Goal: Task Accomplishment & Management: Use online tool/utility

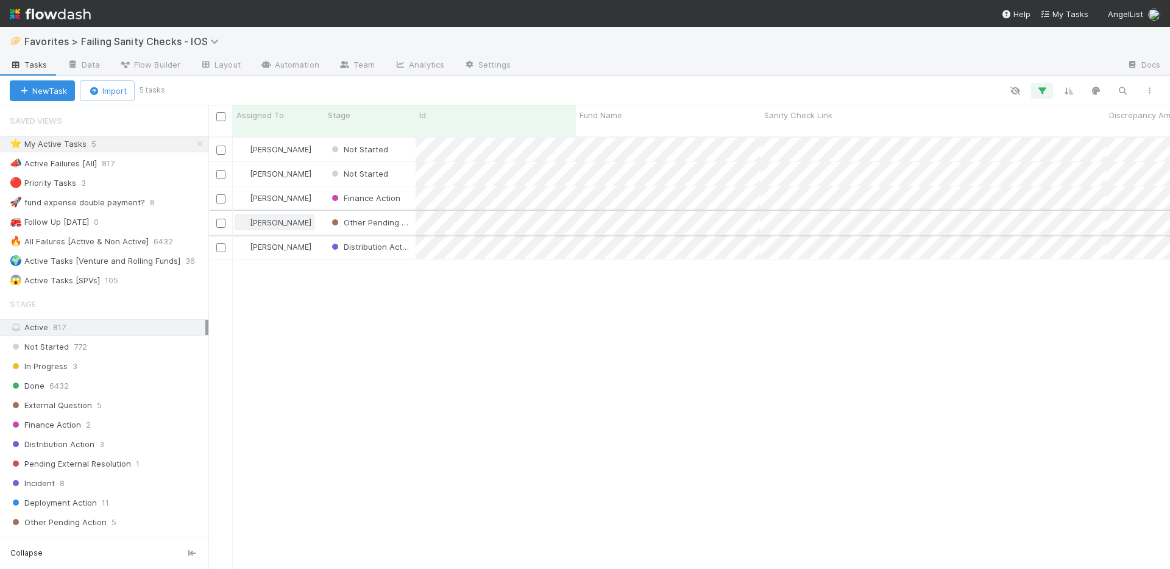
scroll to position [433, 953]
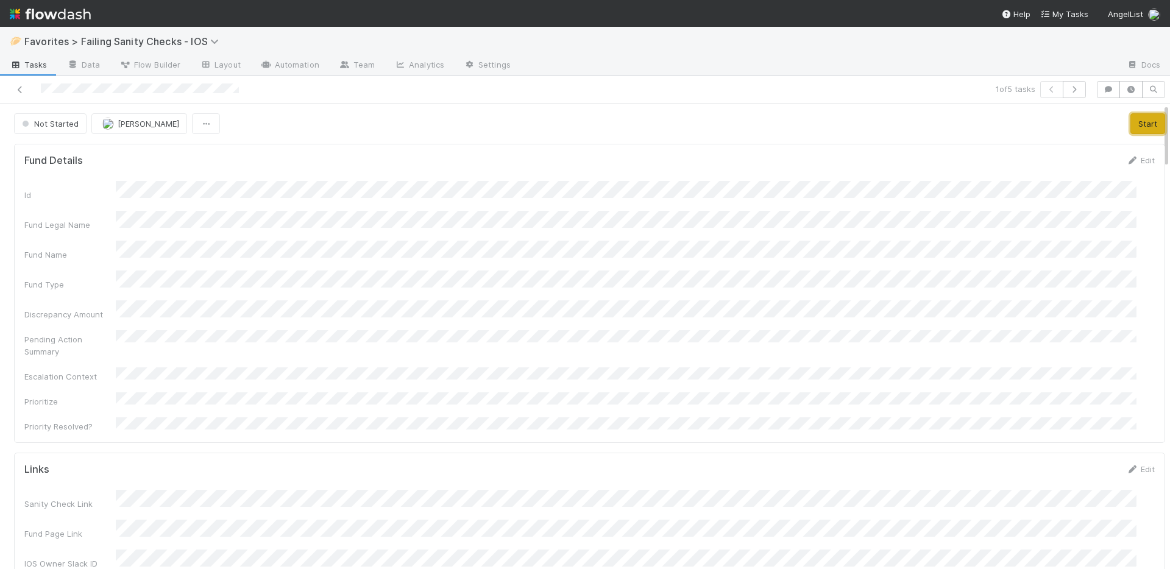
click at [1131, 123] on button "Start" at bounding box center [1148, 123] width 35 height 21
click at [1131, 122] on link "Actions" at bounding box center [1140, 123] width 50 height 21
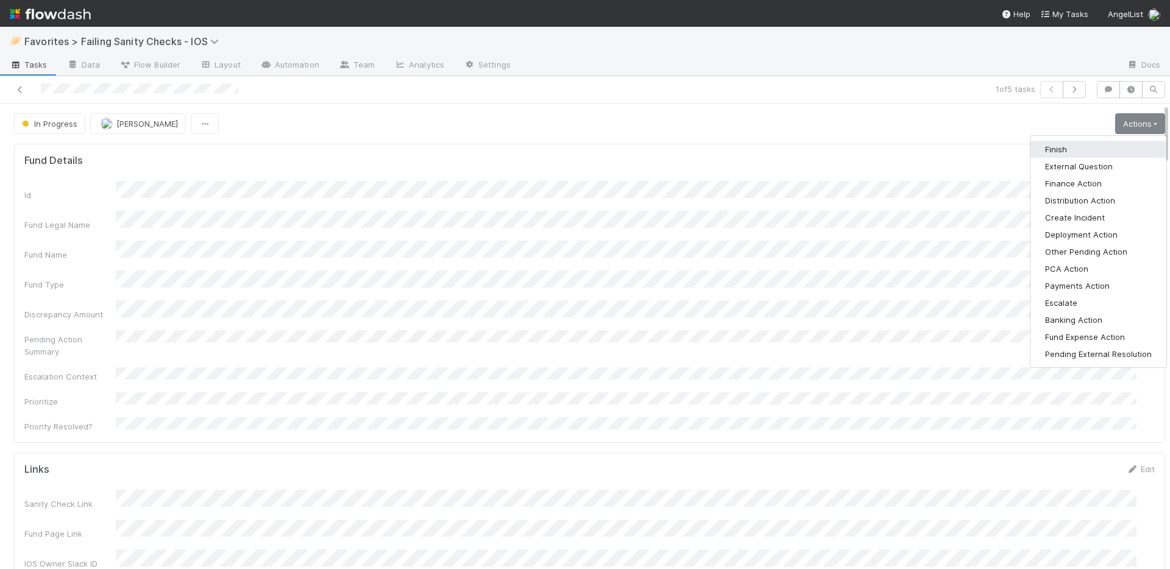
click at [1081, 144] on button "Finish" at bounding box center [1099, 149] width 136 height 17
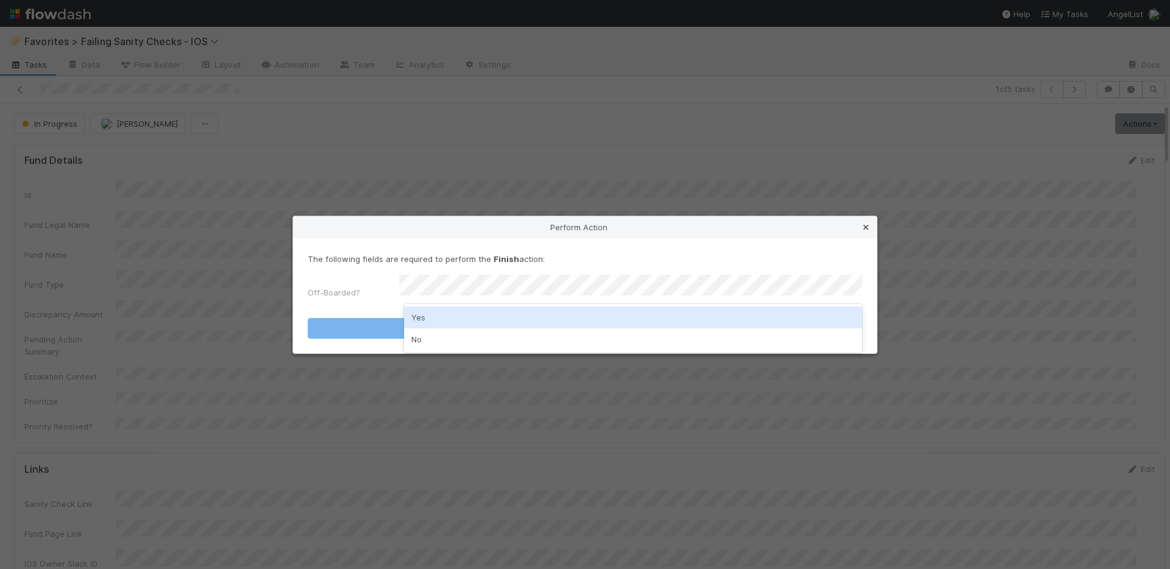
click at [859, 231] on div "Perform Action" at bounding box center [585, 227] width 584 height 22
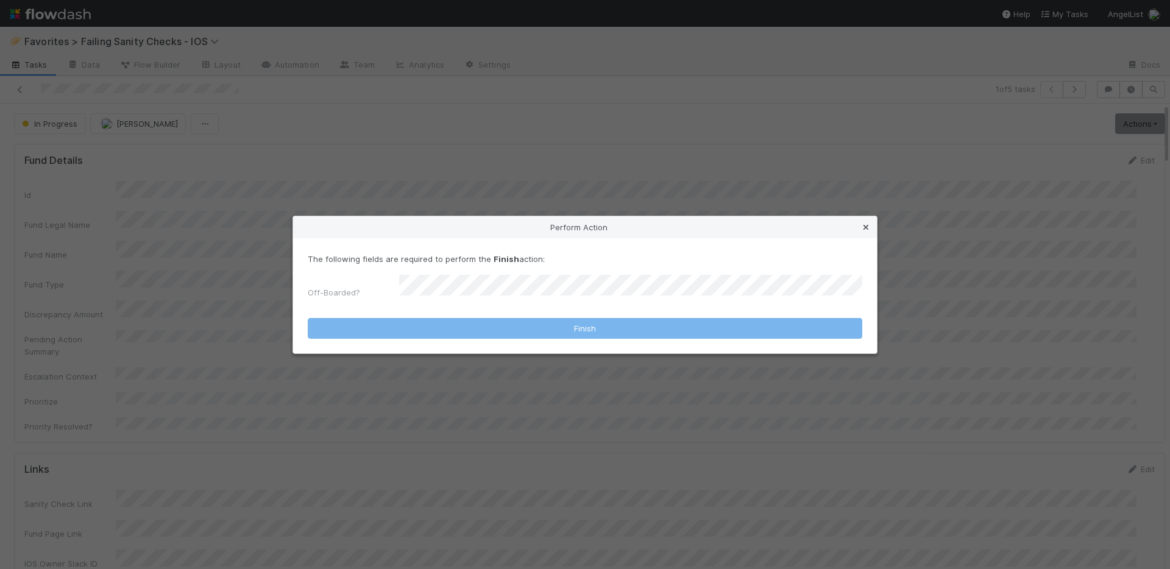
click at [867, 228] on icon at bounding box center [866, 228] width 12 height 8
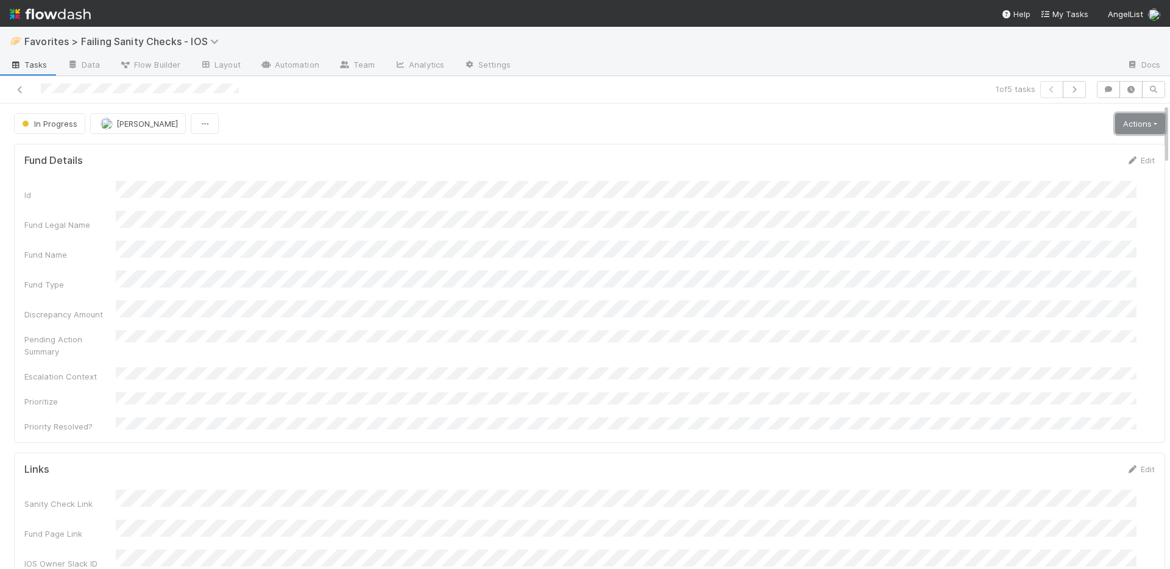
click at [1117, 120] on link "Actions" at bounding box center [1140, 123] width 50 height 21
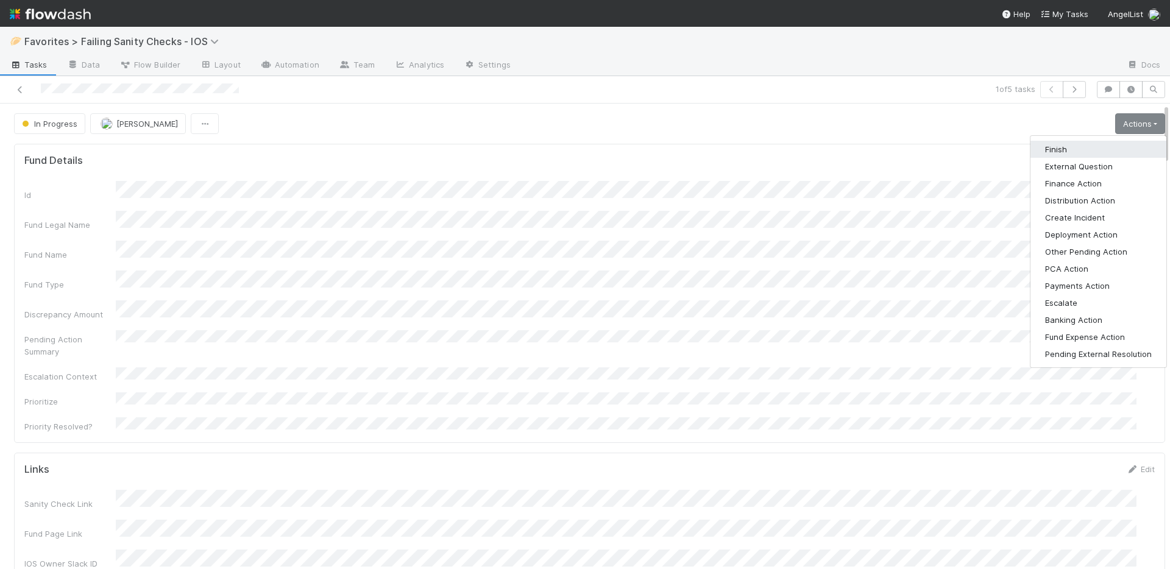
click at [1068, 154] on button "Finish" at bounding box center [1099, 149] width 136 height 17
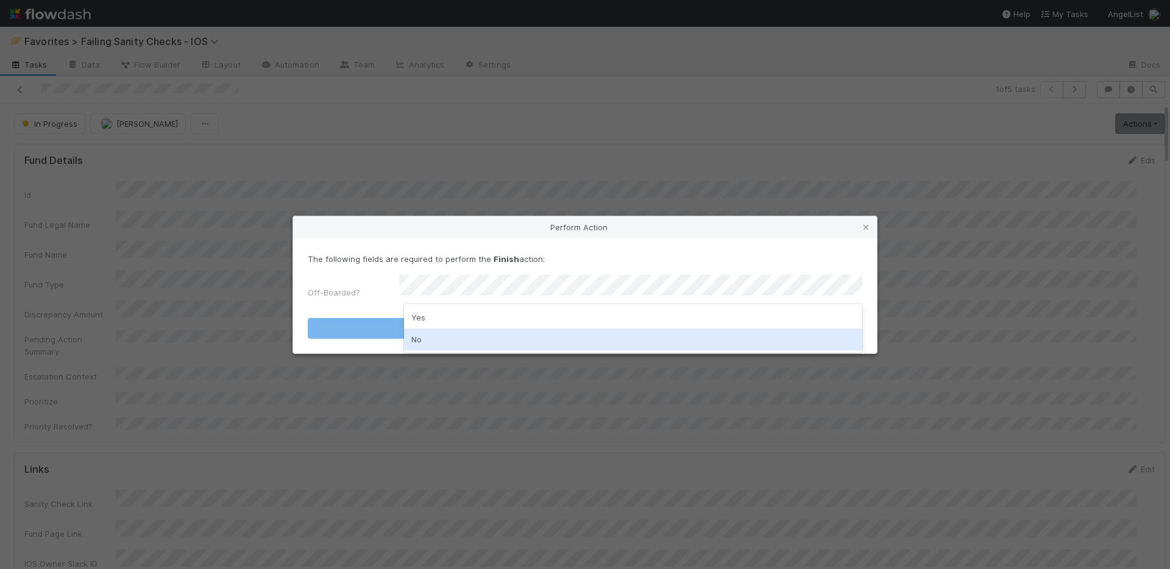
click at [445, 337] on div "No" at bounding box center [633, 339] width 458 height 22
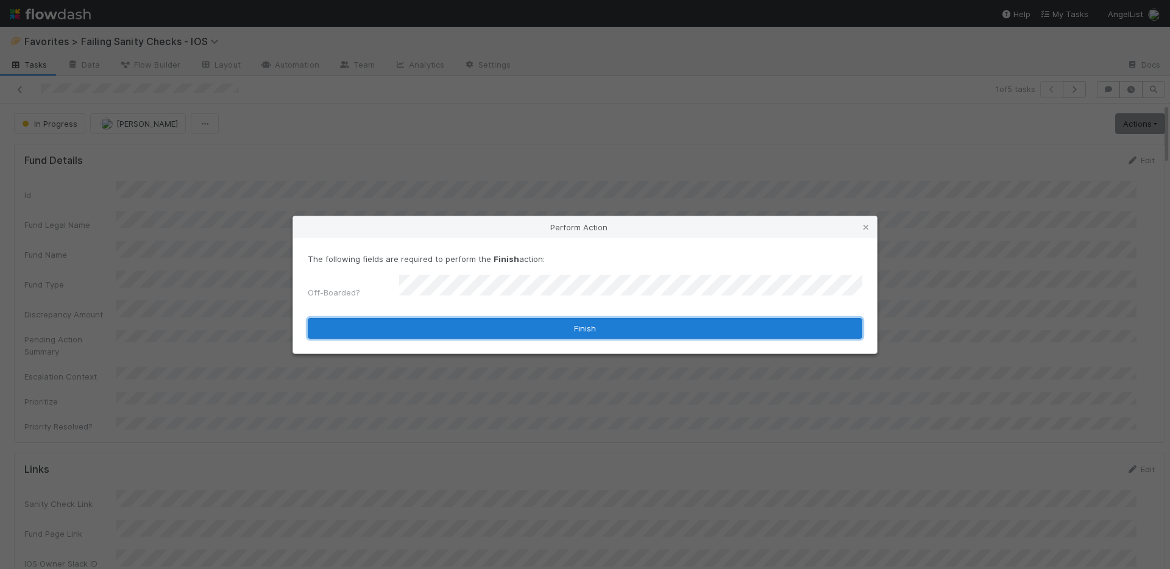
click at [451, 328] on button "Finish" at bounding box center [585, 328] width 555 height 21
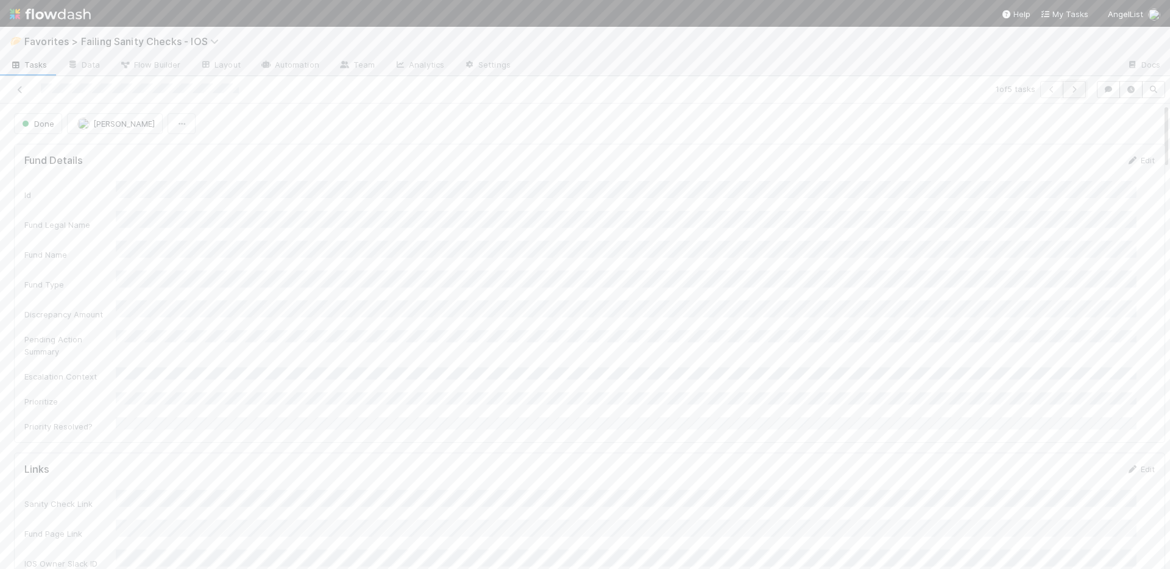
click at [1068, 91] on icon "button" at bounding box center [1074, 89] width 12 height 7
click at [1131, 121] on button "Start" at bounding box center [1148, 123] width 35 height 21
click at [1115, 126] on link "Actions" at bounding box center [1140, 123] width 50 height 21
click at [1060, 149] on button "Finish" at bounding box center [1099, 149] width 136 height 17
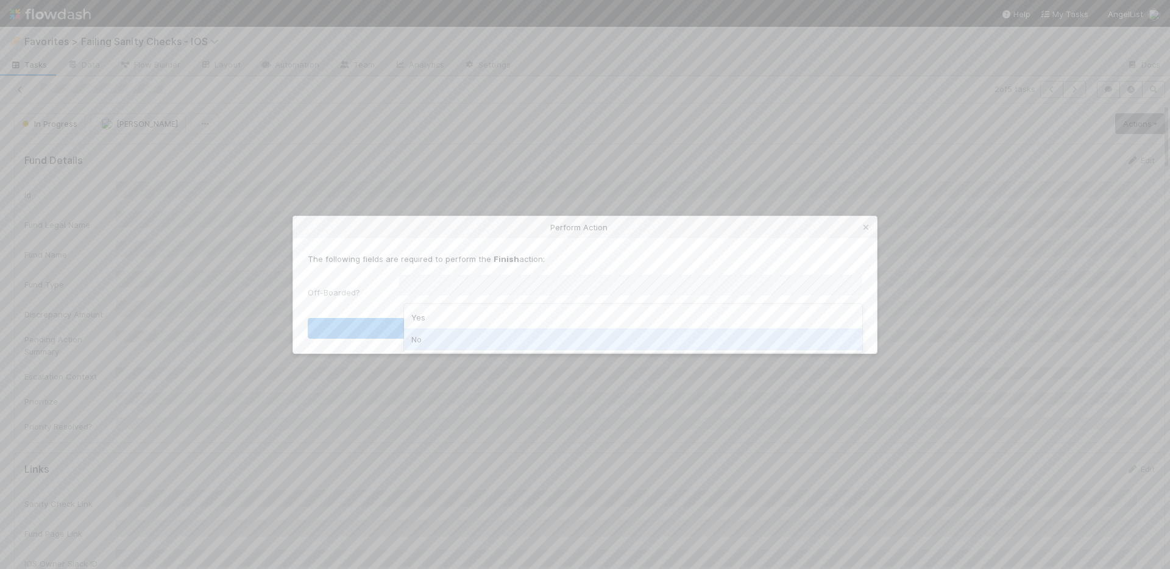
click at [485, 338] on div "No" at bounding box center [633, 339] width 458 height 22
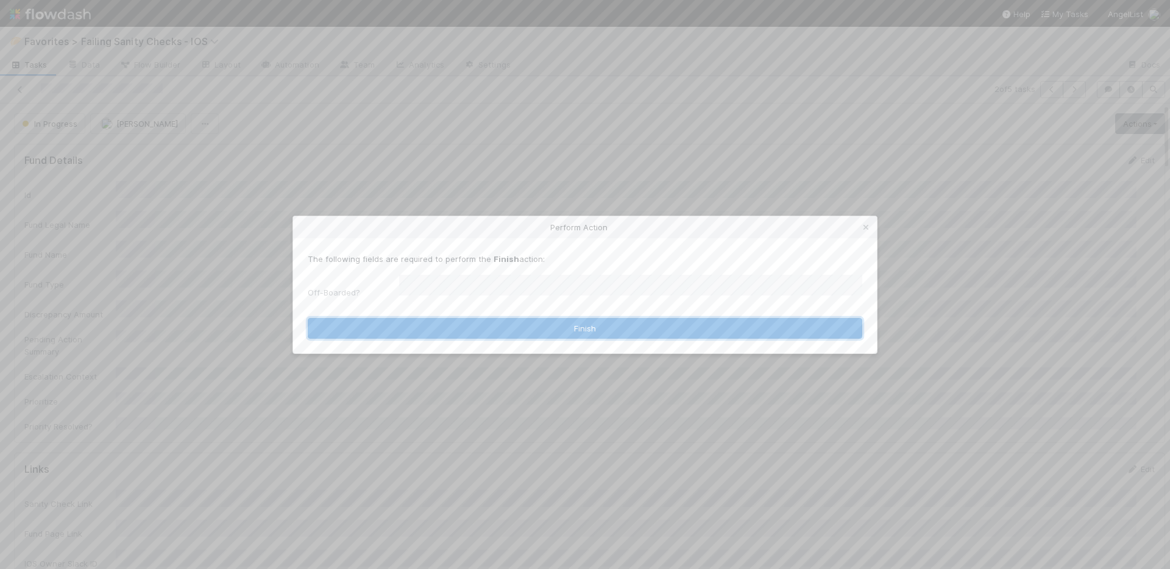
click at [489, 325] on button "Finish" at bounding box center [585, 328] width 555 height 21
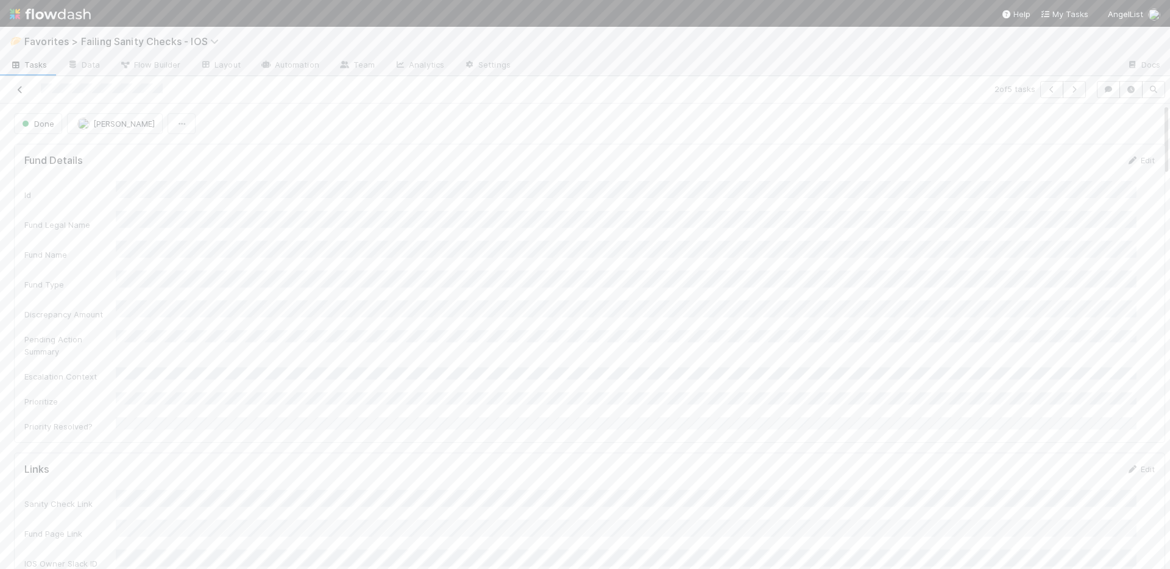
click at [19, 93] on icon at bounding box center [20, 90] width 12 height 8
